Goal: Task Accomplishment & Management: Use online tool/utility

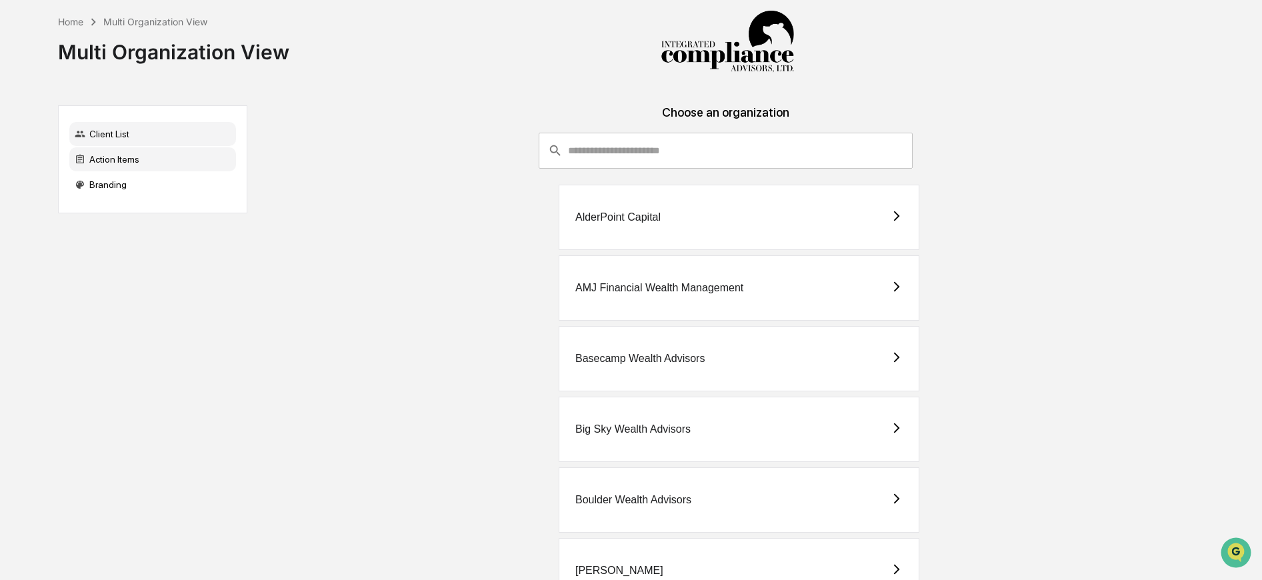
click at [161, 163] on div "Action Items" at bounding box center [152, 159] width 167 height 24
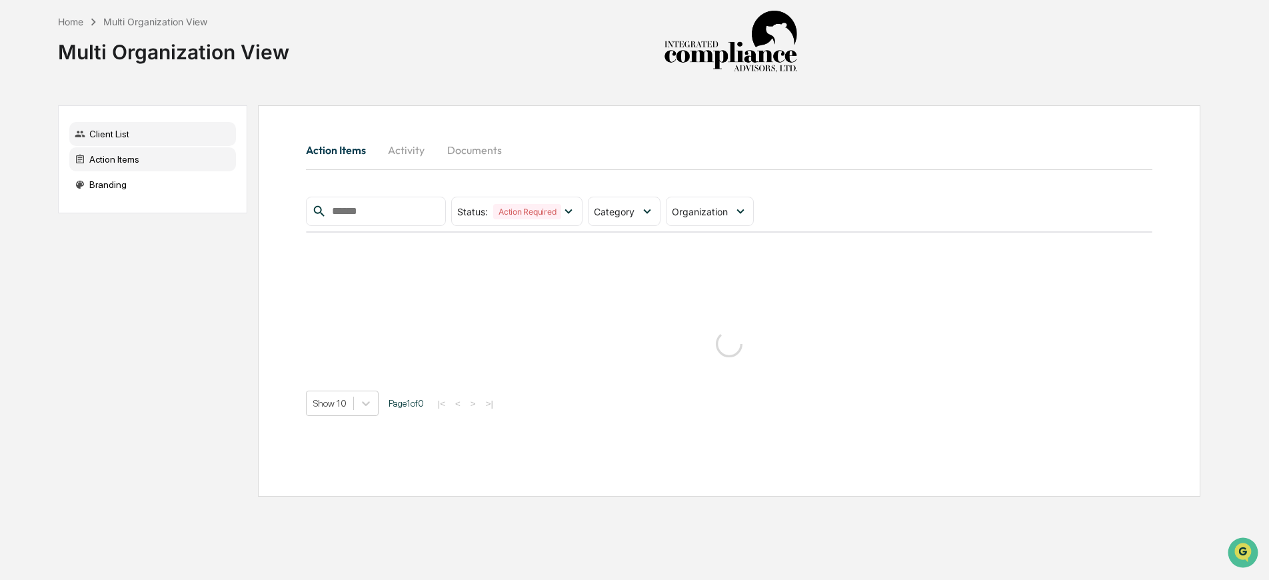
click at [175, 135] on div "Client List" at bounding box center [152, 134] width 167 height 24
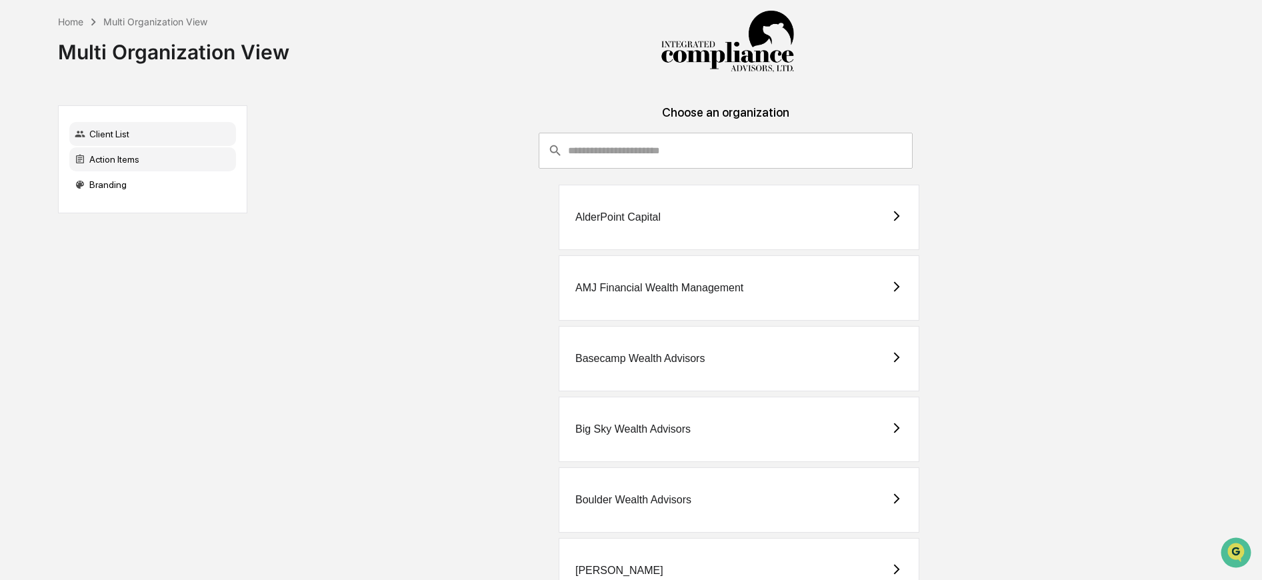
click at [197, 153] on div "Action Items" at bounding box center [152, 159] width 167 height 24
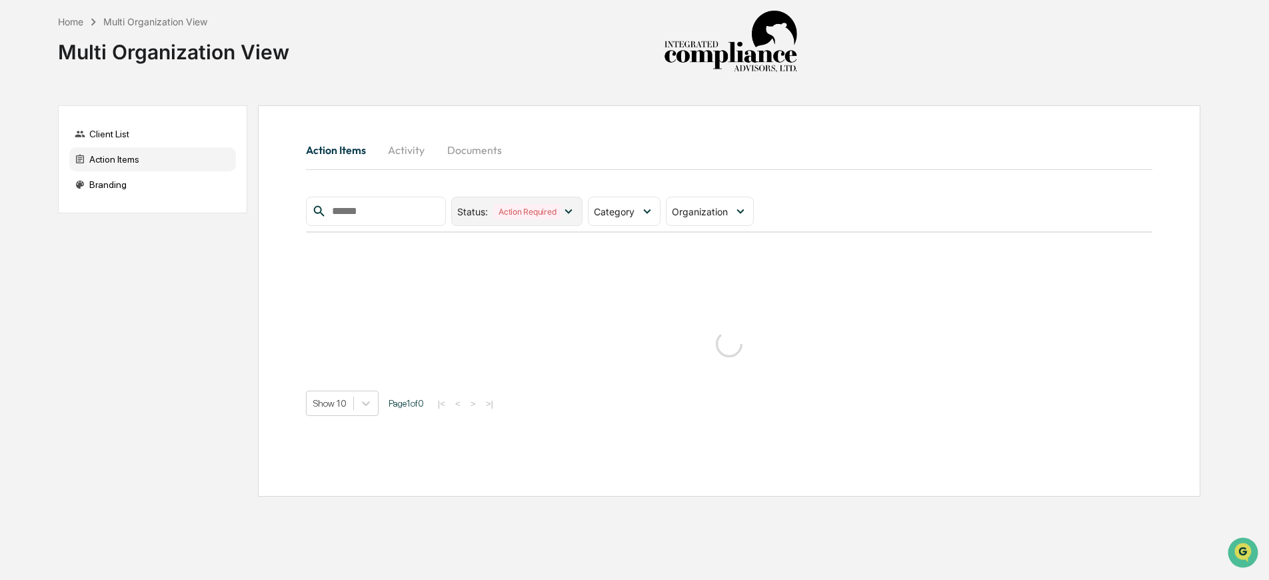
click at [575, 212] on icon at bounding box center [568, 211] width 15 height 15
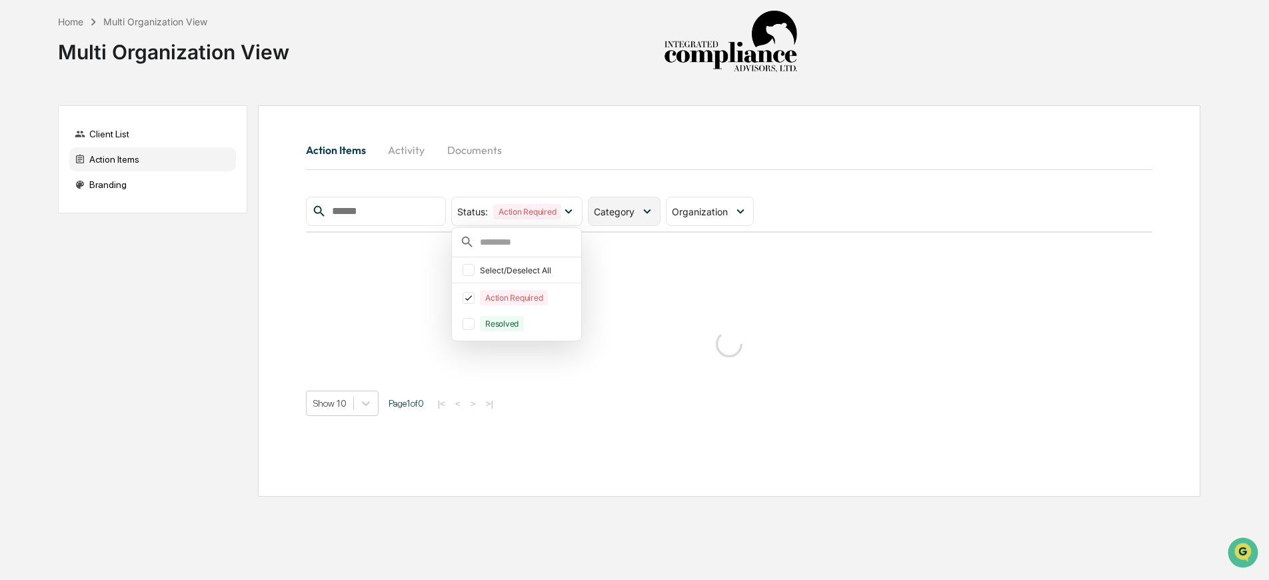
click at [647, 206] on icon at bounding box center [647, 211] width 15 height 15
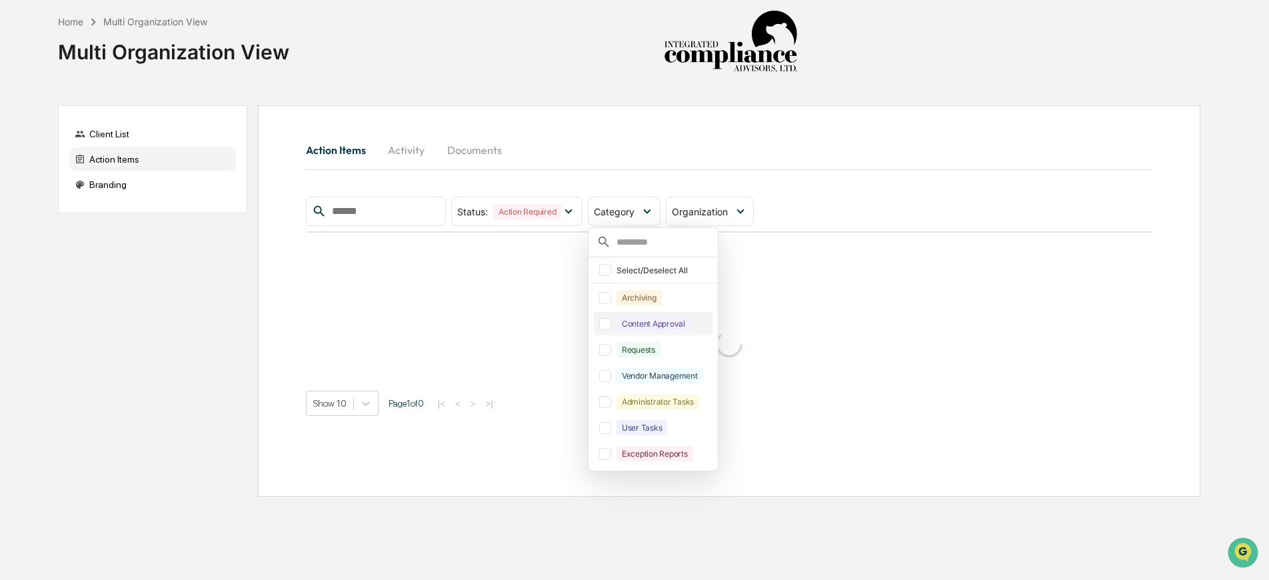
click at [611, 327] on div at bounding box center [605, 324] width 12 height 12
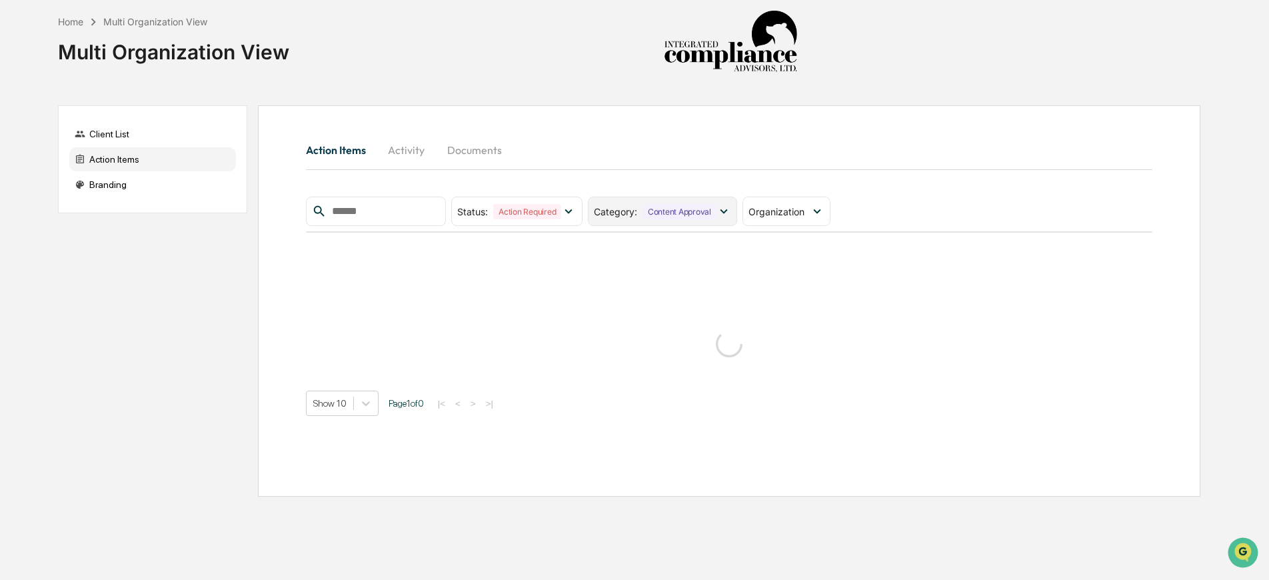
click at [671, 216] on div "Content Approval" at bounding box center [680, 211] width 74 height 15
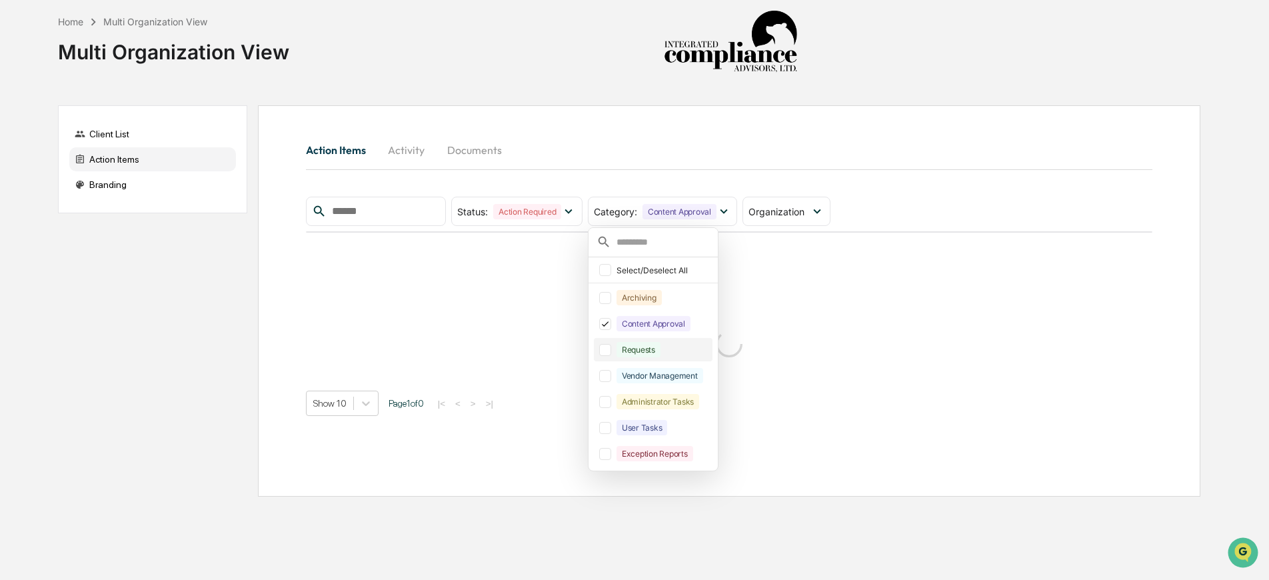
click at [609, 349] on div at bounding box center [605, 350] width 12 height 12
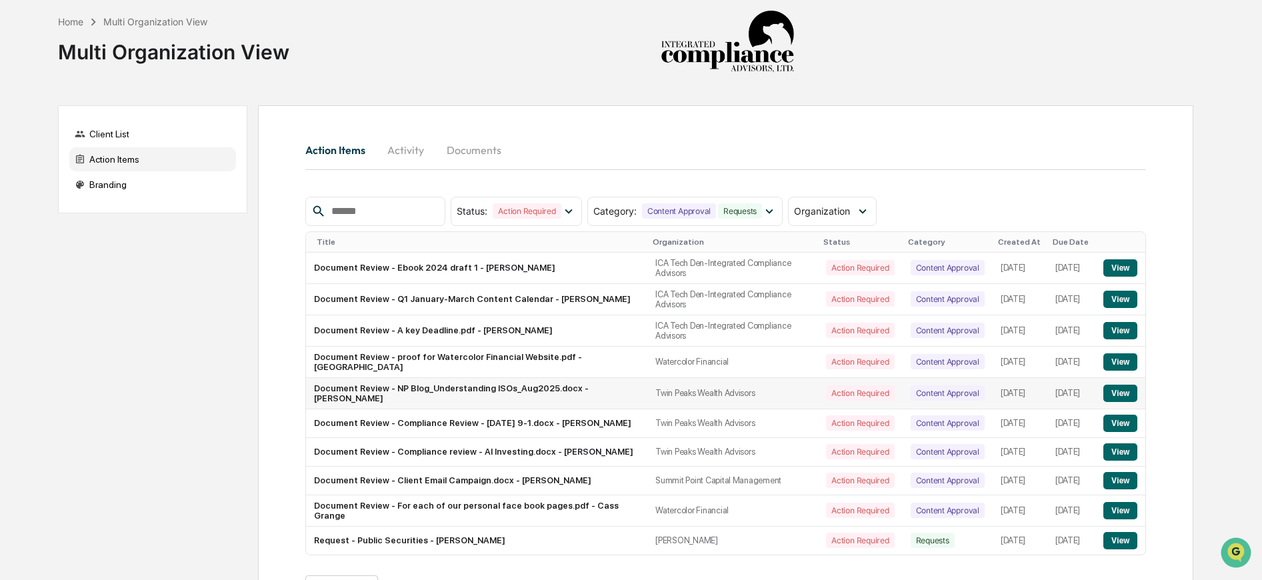
scroll to position [71, 0]
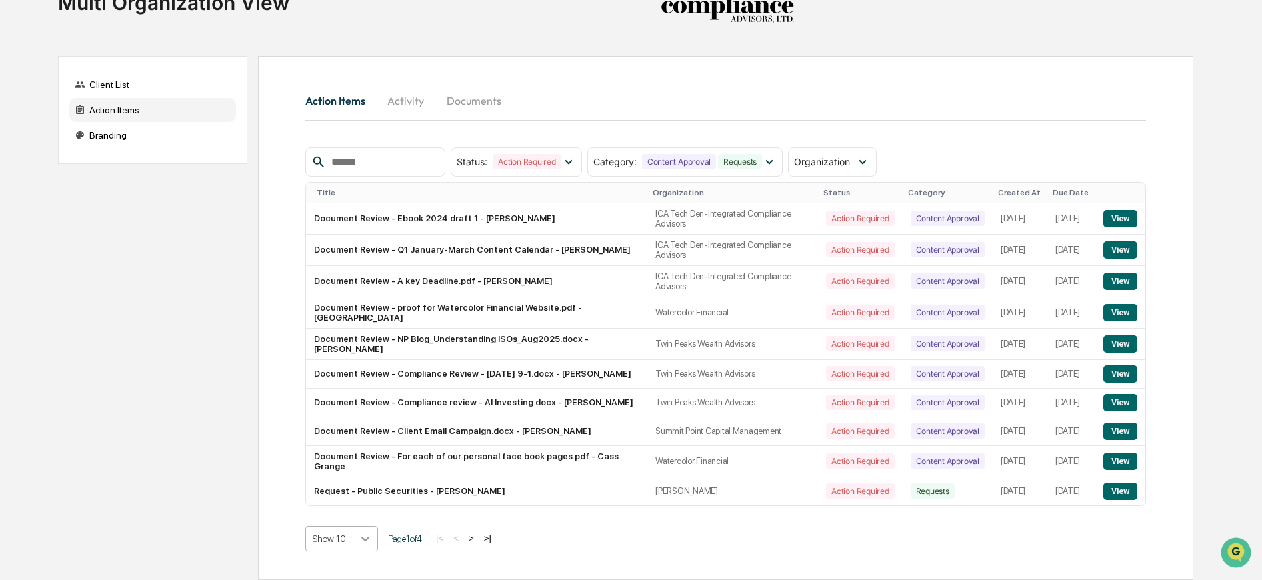
click at [369, 535] on body "Home Multi Organization View Multi Organization View Client List Action Items B…" at bounding box center [631, 265] width 1262 height 629
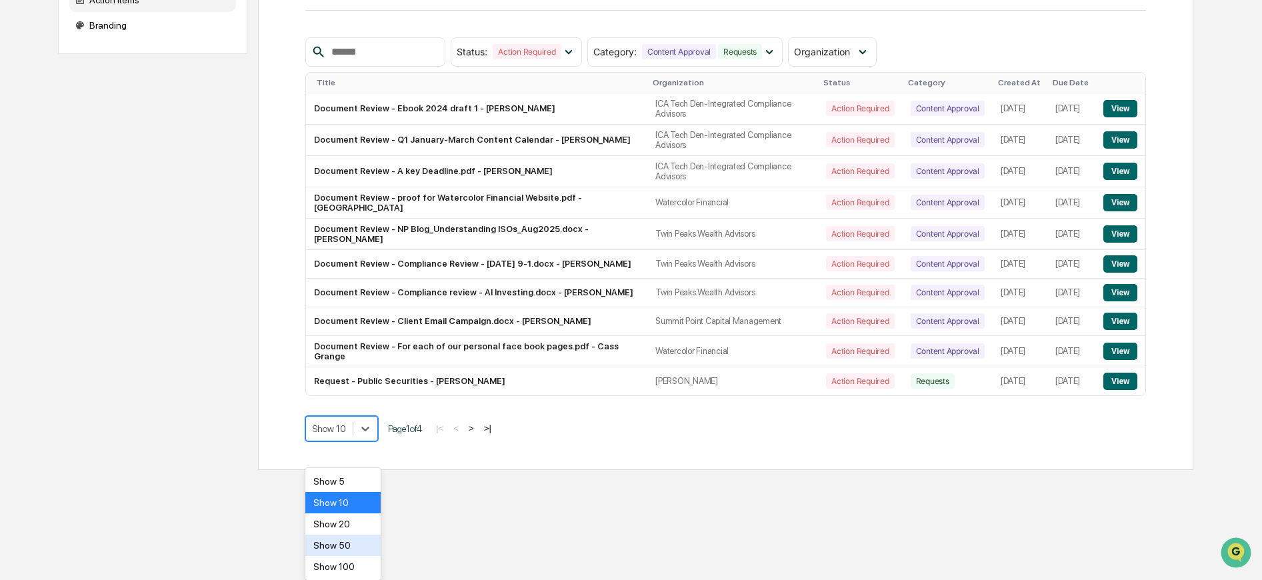
click at [361, 543] on div "Show 50" at bounding box center [342, 545] width 75 height 21
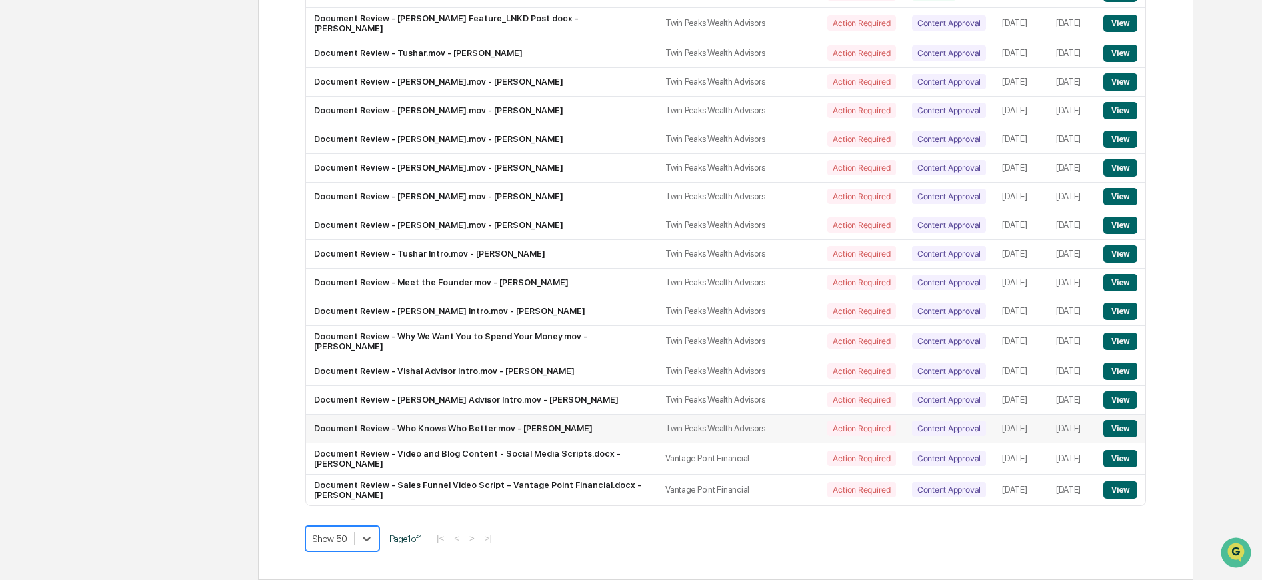
scroll to position [956, 0]
click at [477, 429] on td "Document Review - Who Knows Who Better.mov - [PERSON_NAME]" at bounding box center [481, 429] width 351 height 29
click at [359, 425] on td "Document Review - Who Knows Who Better.mov - [PERSON_NAME]" at bounding box center [481, 429] width 351 height 29
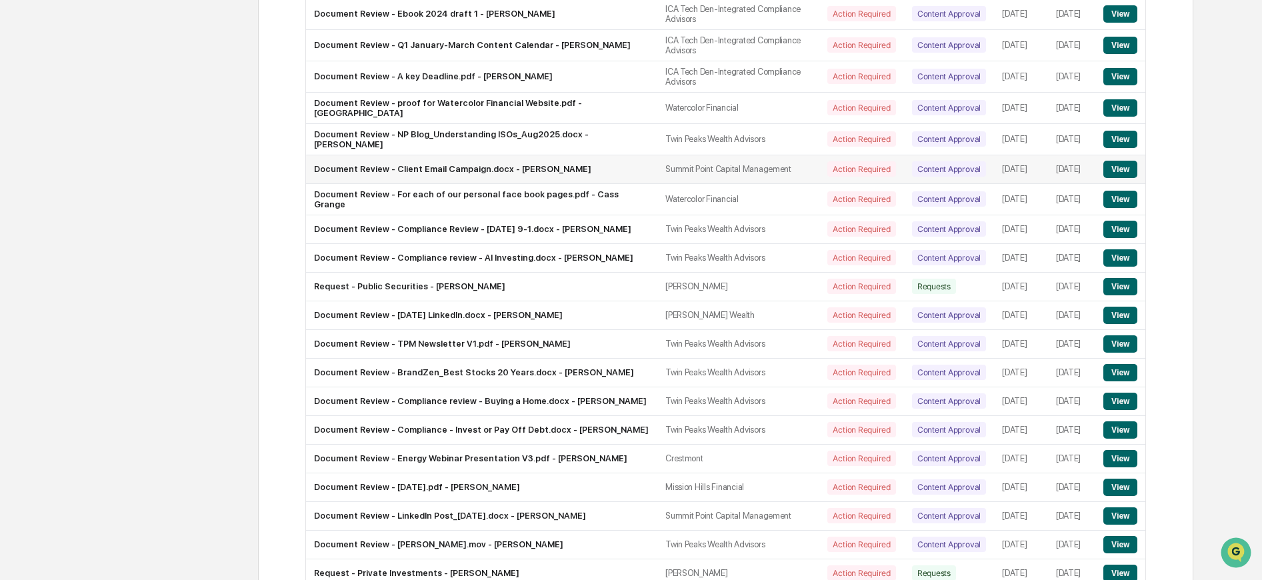
scroll to position [253, 0]
click at [1119, 145] on button "View" at bounding box center [1120, 139] width 34 height 17
